Goal: Check status: Check status

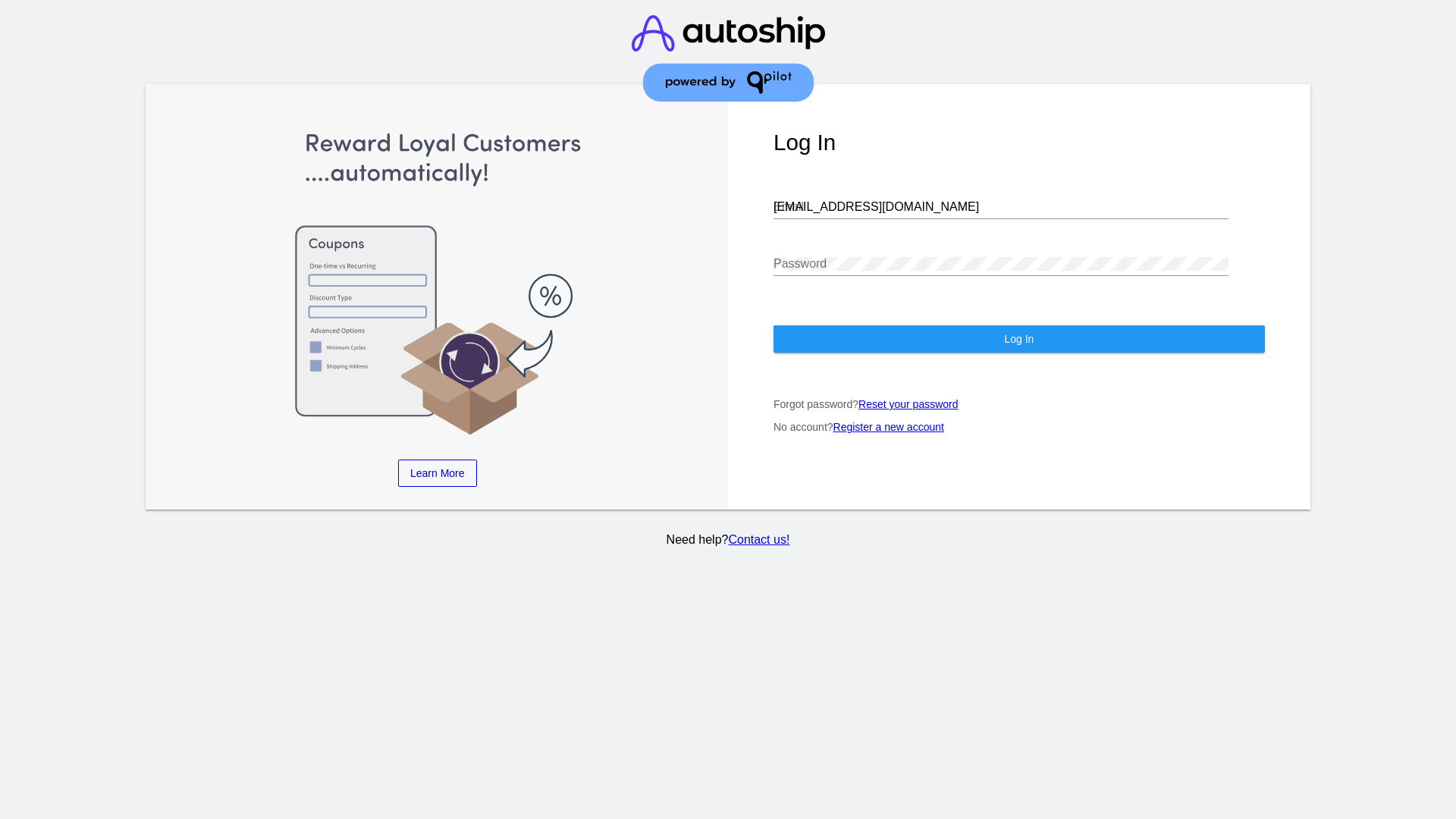
type input "[EMAIL_ADDRESS][DOMAIN_NAME]"
click at [1018, 339] on span "Log In" at bounding box center [1018, 338] width 30 height 12
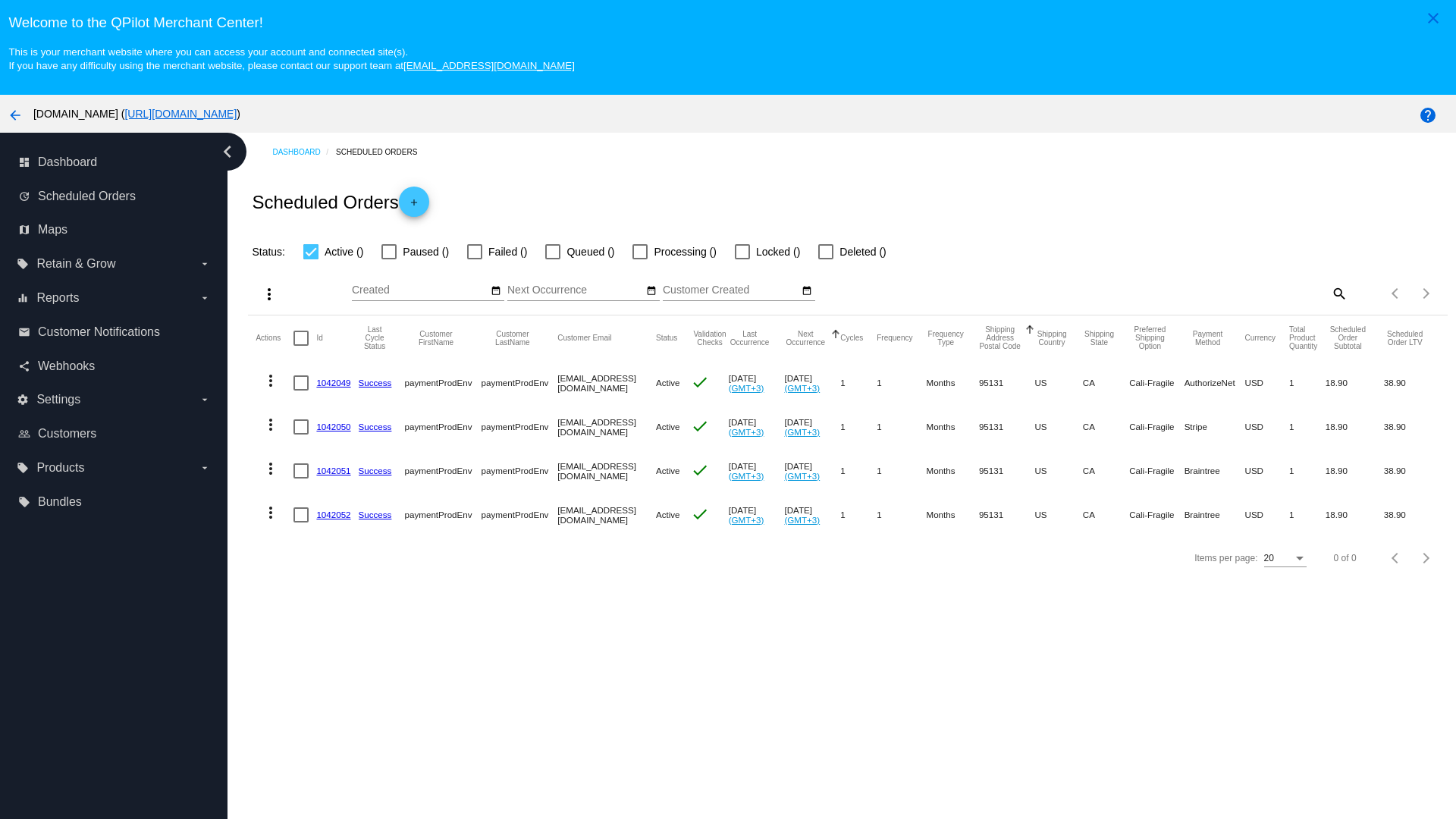
click at [496, 251] on span "Failed ()" at bounding box center [507, 251] width 39 height 18
click at [475, 259] on input "Failed ()" at bounding box center [474, 259] width 1 height 1
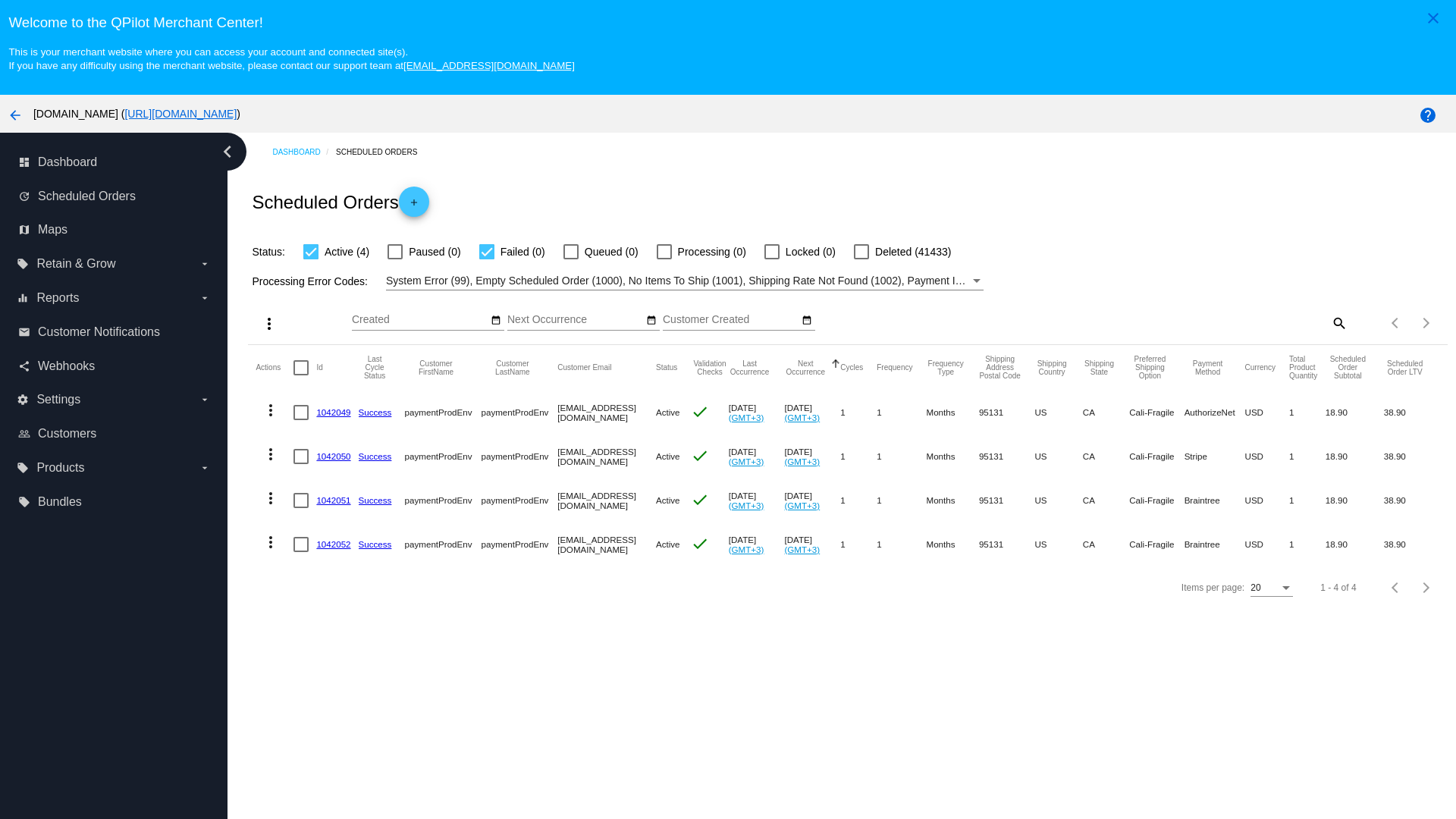
click at [512, 251] on span "Failed (0)" at bounding box center [523, 251] width 44 height 18
click at [487, 259] on input "Failed (0)" at bounding box center [487, 259] width 1 height 1
checkbox input "false"
